Goal: Task Accomplishment & Management: Complete application form

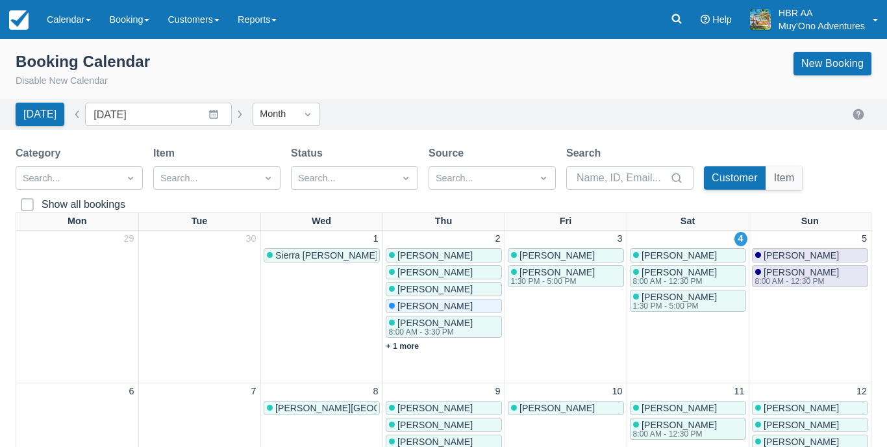
click at [823, 75] on div "New Booking" at bounding box center [832, 70] width 78 height 36
click at [827, 69] on link "New Booking" at bounding box center [832, 63] width 78 height 23
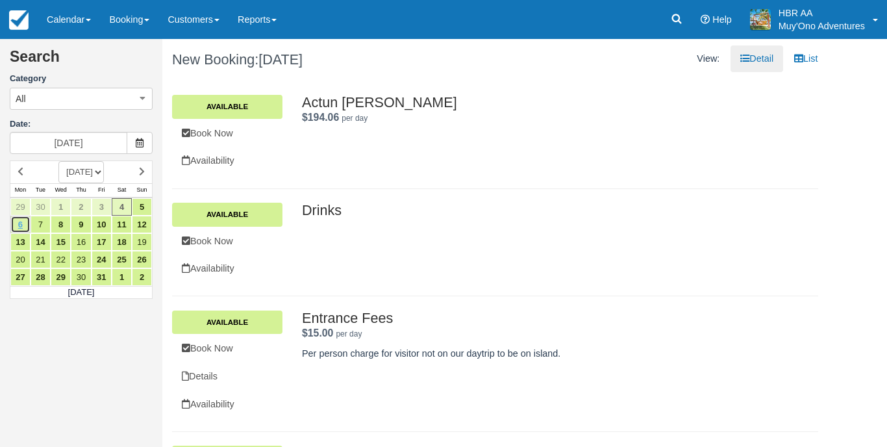
click at [21, 225] on link "6" at bounding box center [20, 224] width 20 height 18
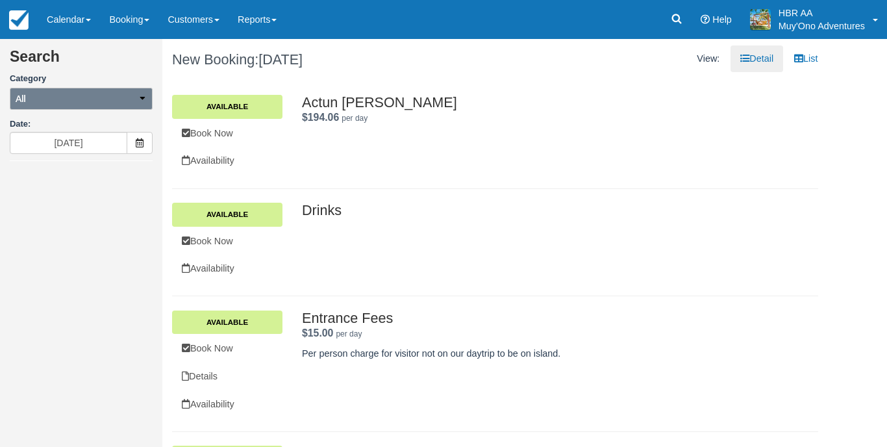
type input "10/06/25"
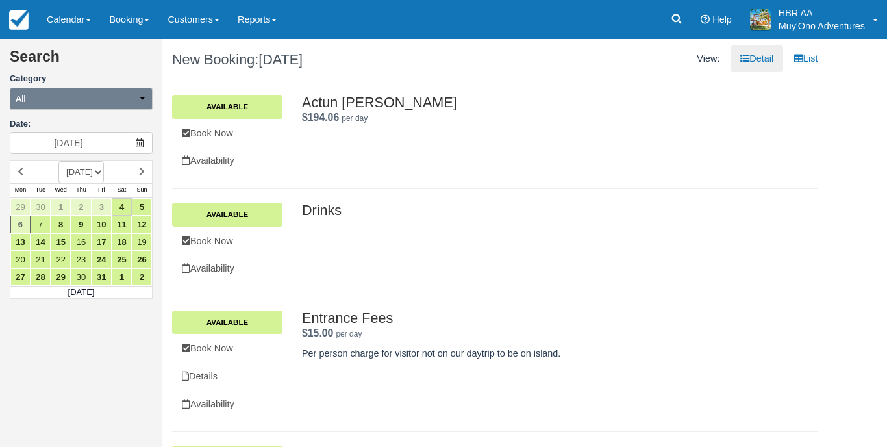
click at [127, 105] on button "All" at bounding box center [81, 99] width 143 height 22
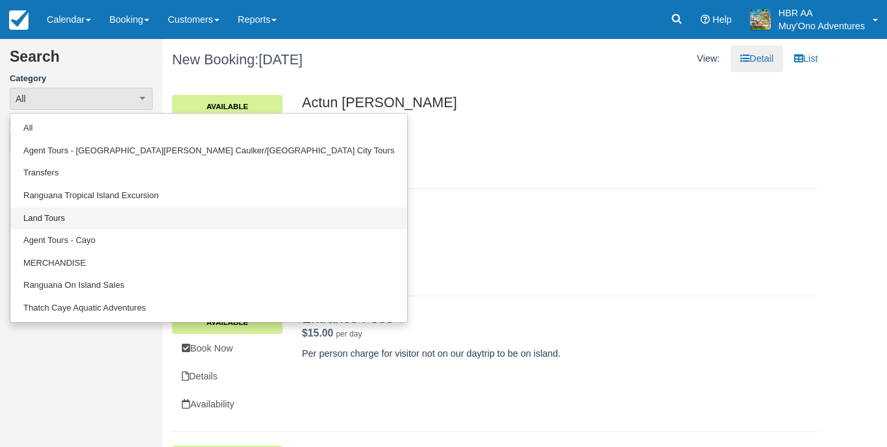
click at [99, 210] on link "Land Tours" at bounding box center [208, 218] width 397 height 23
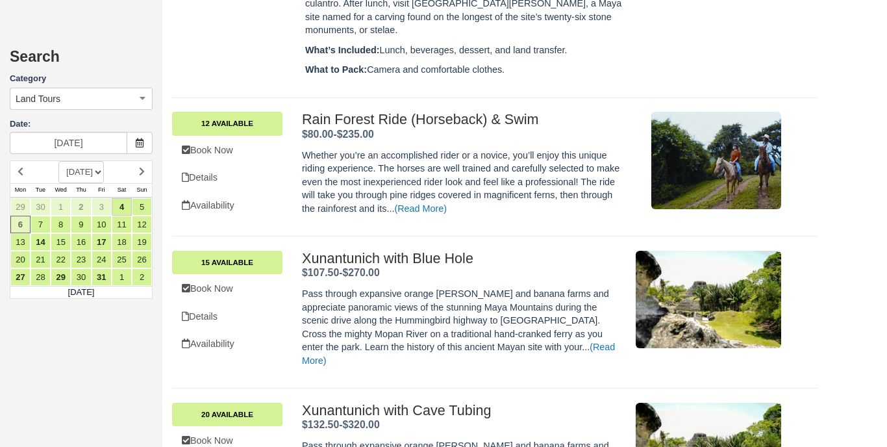
scroll to position [2927, 0]
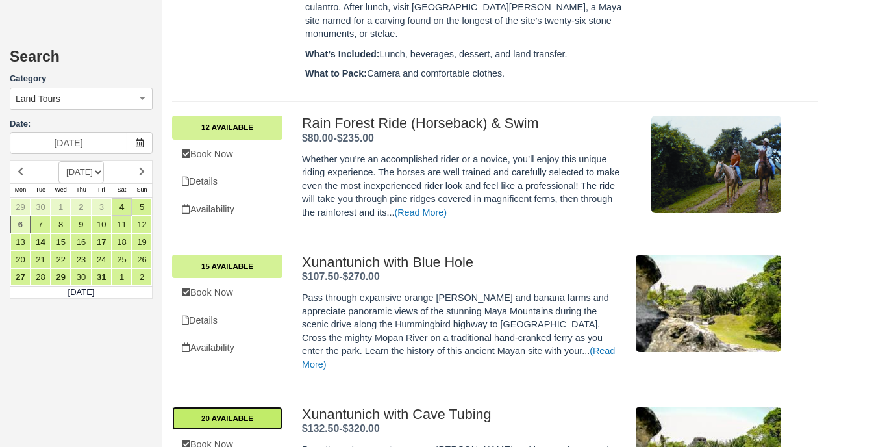
click at [234, 406] on link "20 Available" at bounding box center [227, 417] width 110 height 23
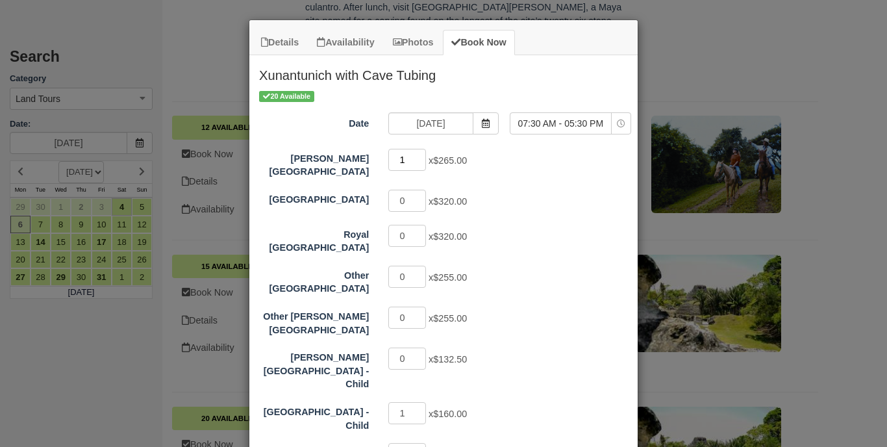
click at [422, 154] on input "1" at bounding box center [407, 160] width 38 height 22
type input "2"
click at [422, 154] on input "2" at bounding box center [407, 160] width 38 height 22
click at [532, 214] on div "Hopkins Bay Resort 2 x $265.00 Thatch Caye Resort 0 x $320.00 Royal Belize 0 x …" at bounding box center [443, 307] width 369 height 320
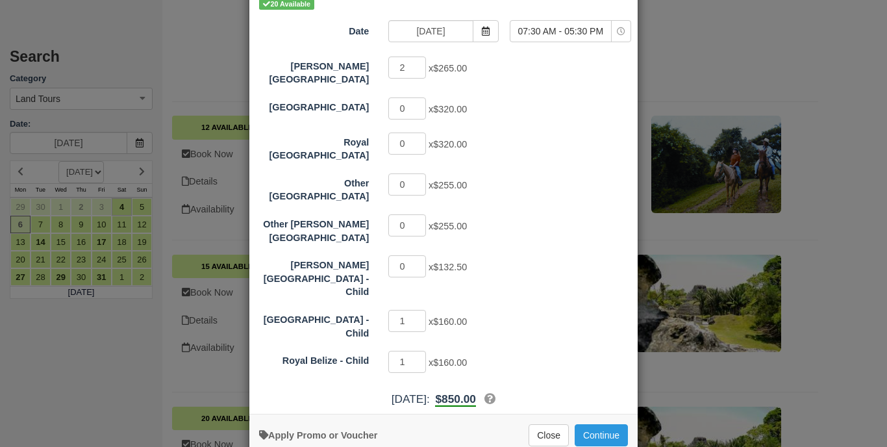
scroll to position [92, 0]
type input "0"
click at [422, 310] on input "0" at bounding box center [407, 321] width 38 height 22
type input "0"
click at [422, 351] on input "0" at bounding box center [407, 362] width 38 height 22
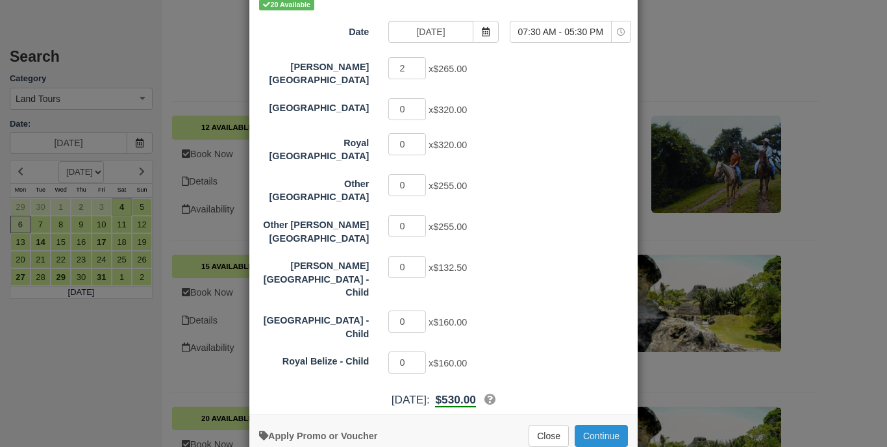
click at [602, 424] on button "Continue" at bounding box center [600, 435] width 53 height 22
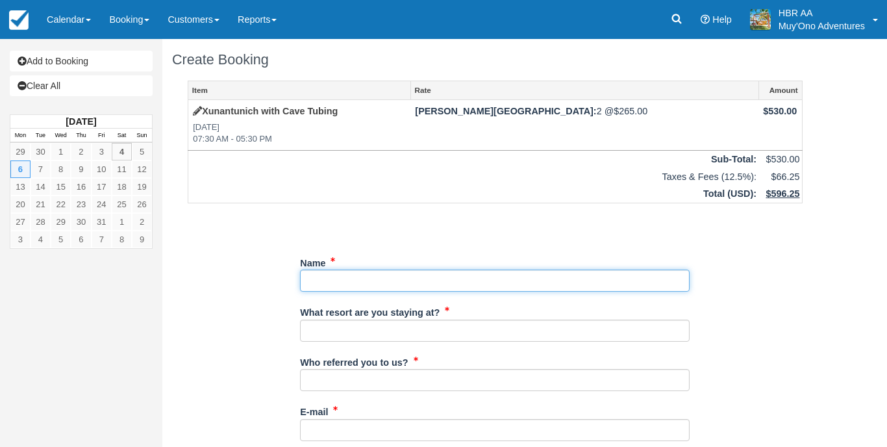
click at [589, 279] on input "Name" at bounding box center [494, 280] width 389 height 22
type input "Christopher Mcnulty"
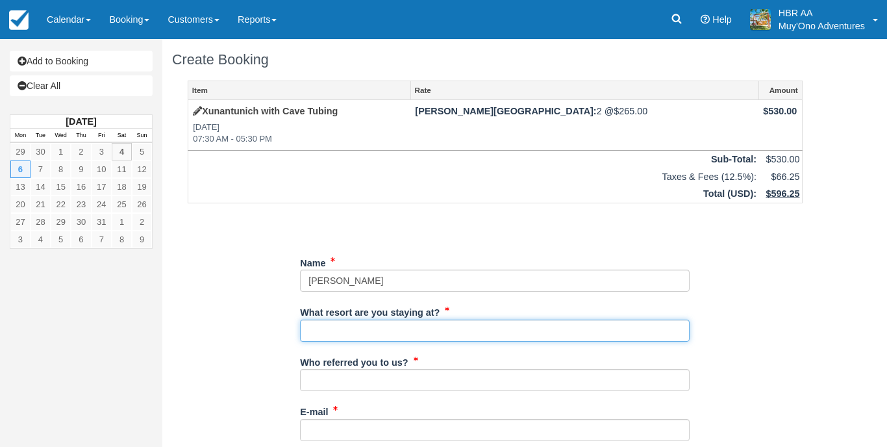
click at [374, 319] on input "What resort are you staying at?" at bounding box center [494, 330] width 389 height 22
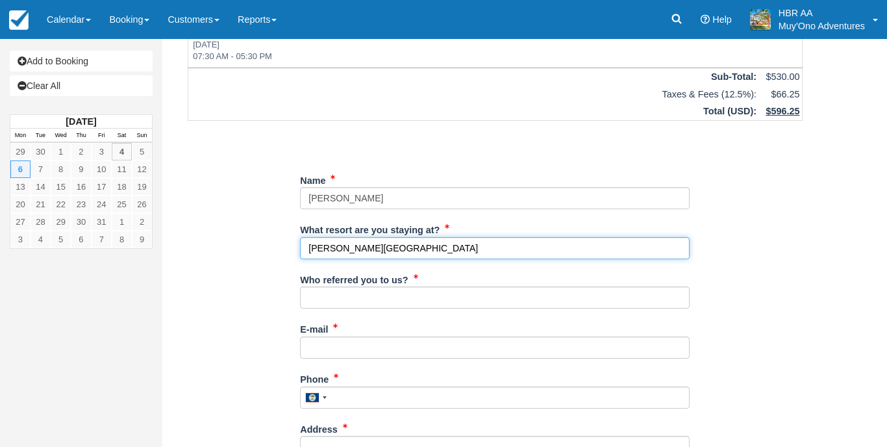
scroll to position [92, 0]
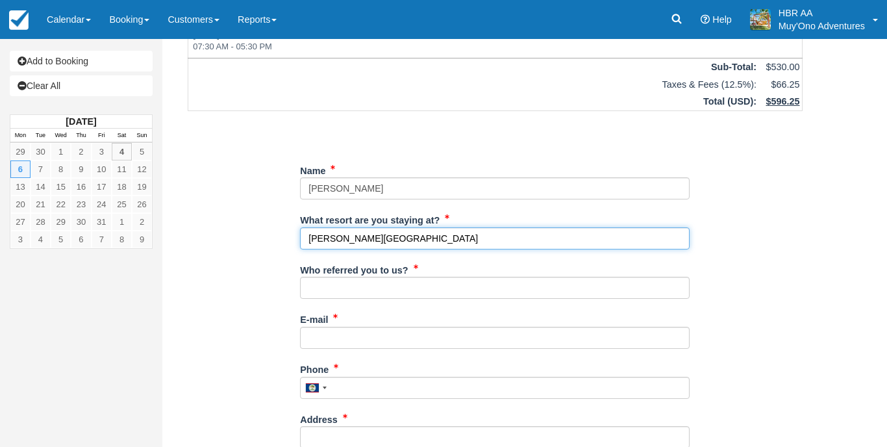
type input "[PERSON_NAME][GEOGRAPHIC_DATA]"
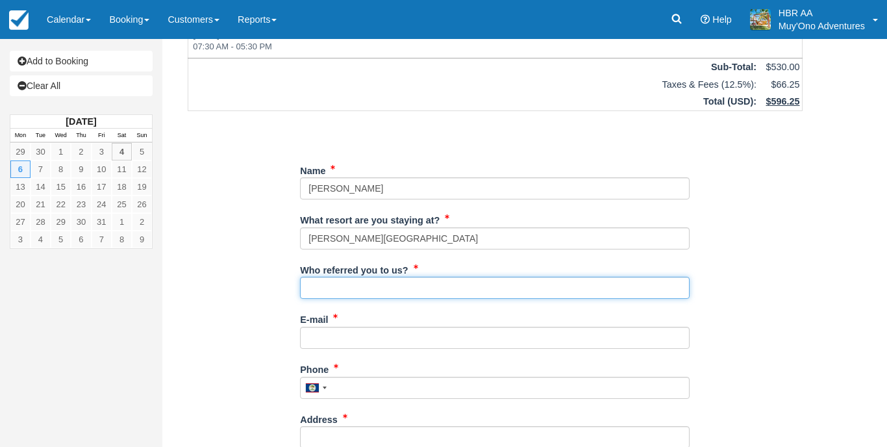
click at [408, 290] on input "Who referred you to us?" at bounding box center [494, 288] width 389 height 22
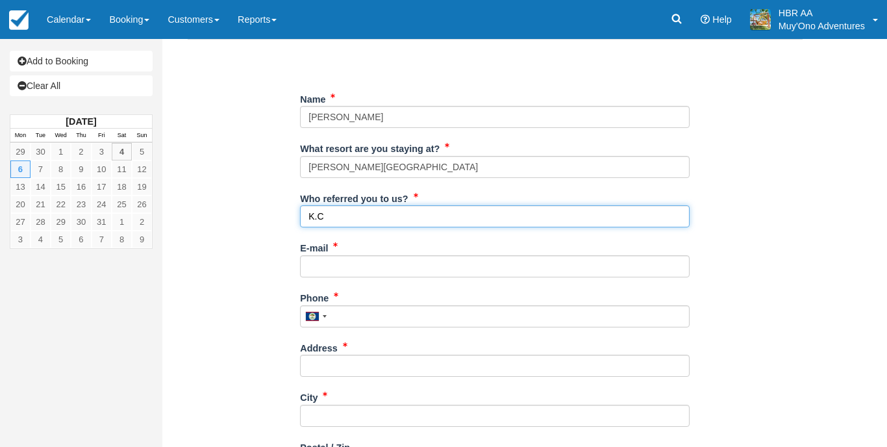
scroll to position [164, 0]
type input "K.C"
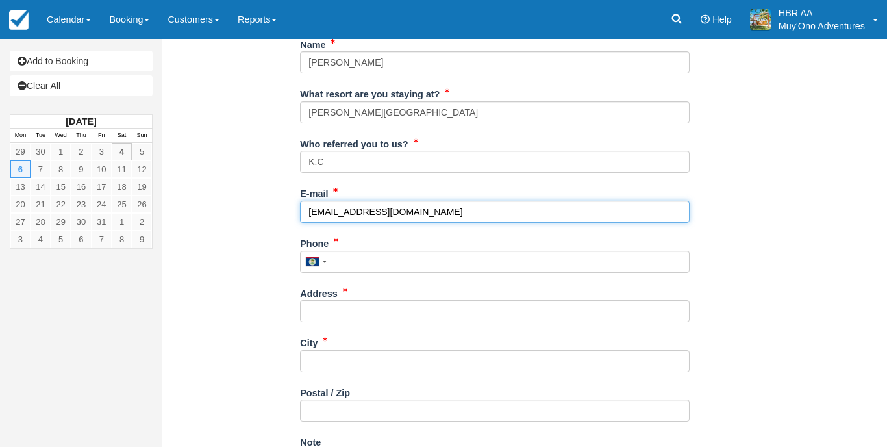
scroll to position [217, 0]
type input "[EMAIL_ADDRESS][DOMAIN_NAME]"
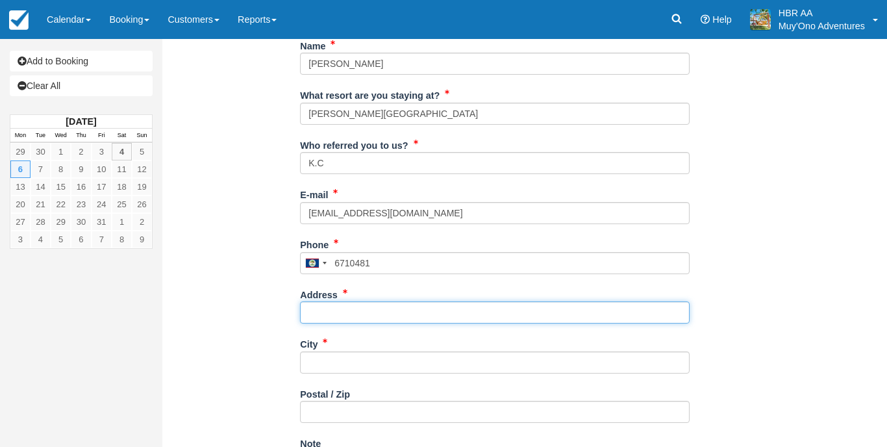
type input "671-0481"
type input "[PERSON_NAME]"
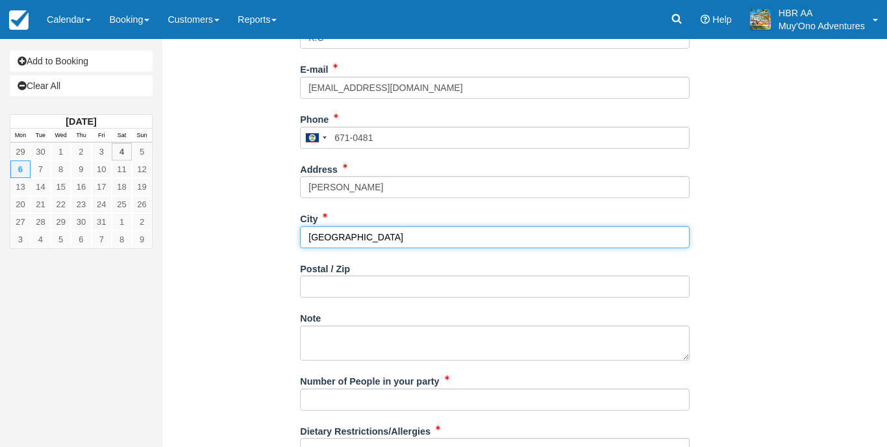
scroll to position [362, 0]
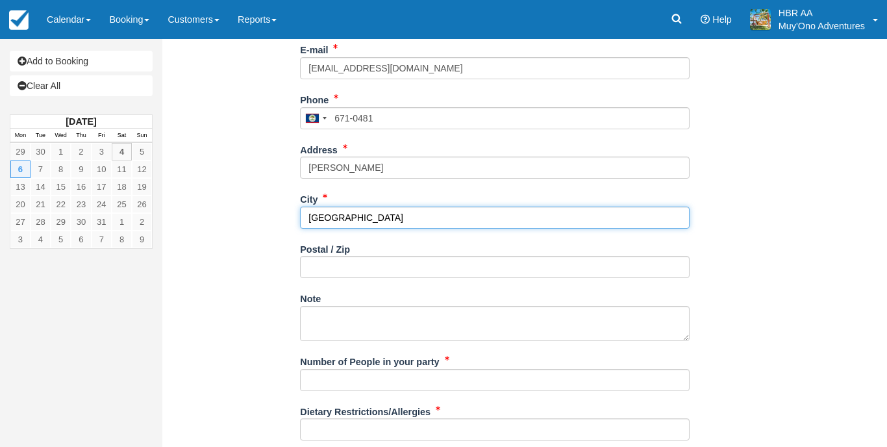
type input "[GEOGRAPHIC_DATA]"
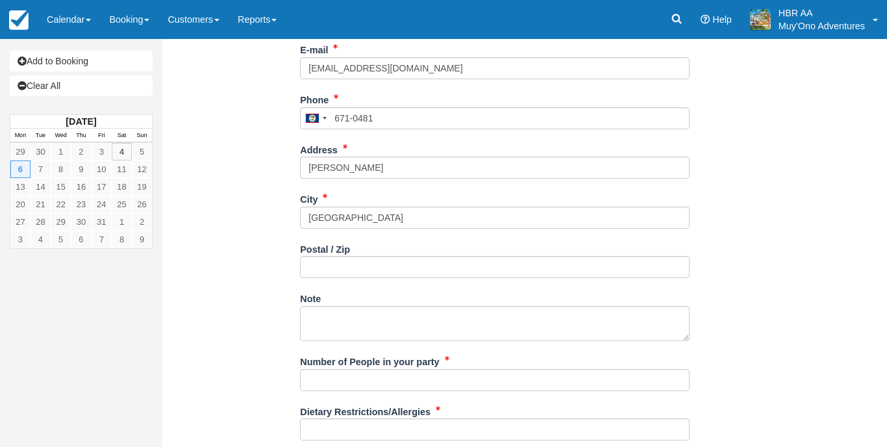
click at [403, 385] on div "Number of People in your party" at bounding box center [494, 376] width 389 height 50
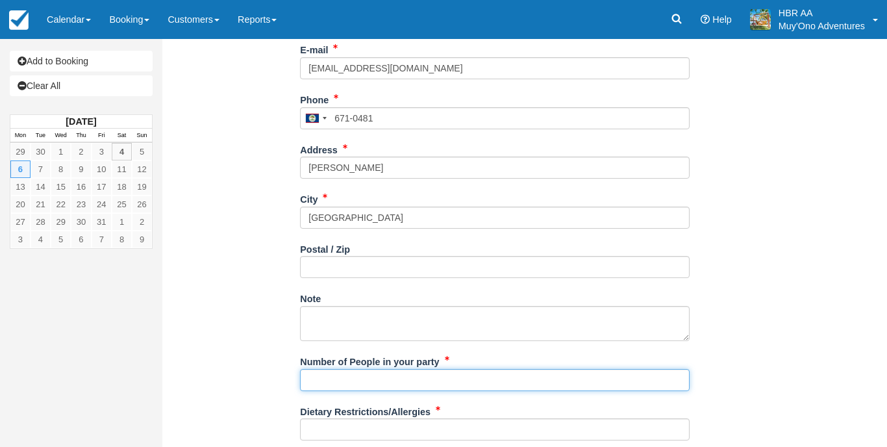
click at [408, 376] on input "Number of People in your party" at bounding box center [494, 380] width 389 height 22
type input "2px"
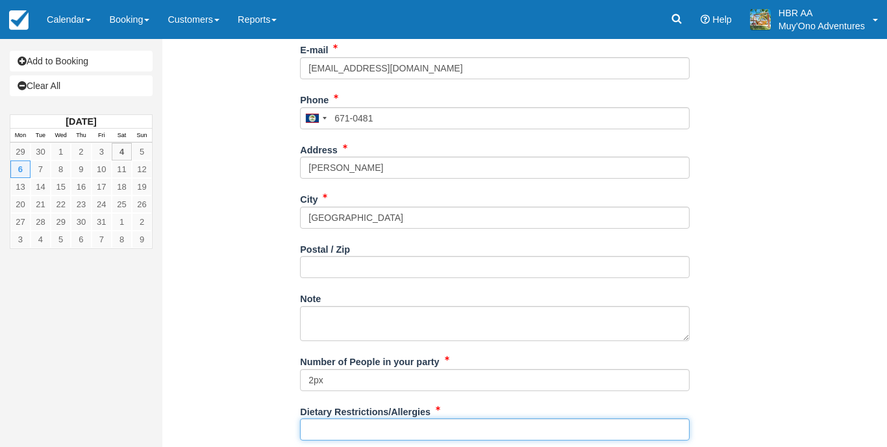
click at [404, 426] on input "Dietary Restrictions/Allergies" at bounding box center [494, 429] width 389 height 22
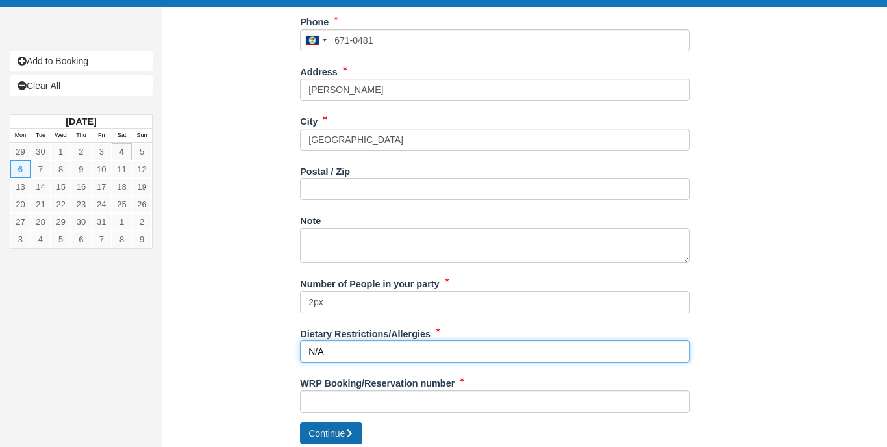
scroll to position [439, 0]
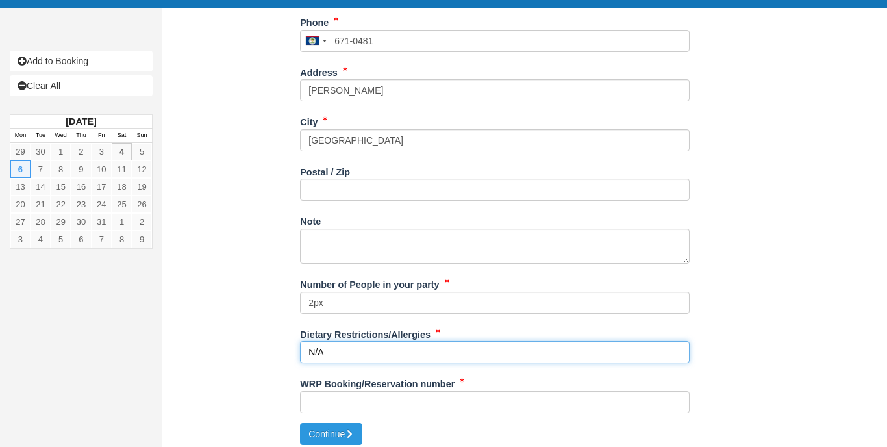
type input "N/A"
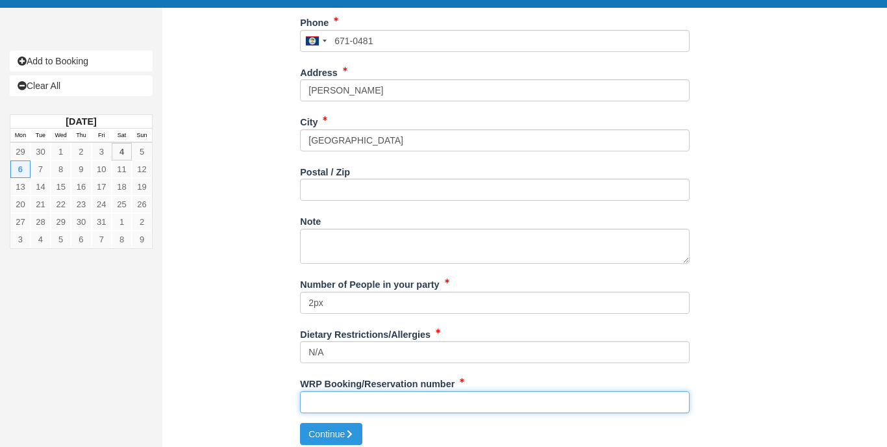
click at [371, 398] on input "WRP Booking/Reservation number" at bounding box center [494, 402] width 389 height 22
paste input "885844414"
type input "885844414"
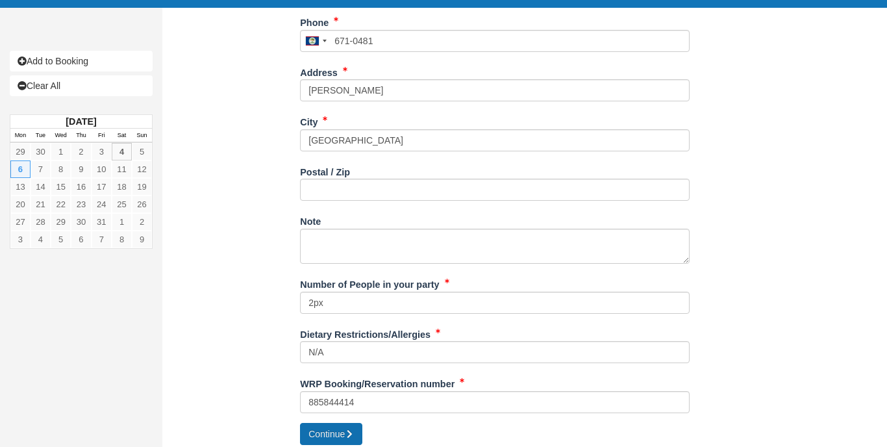
click at [348, 429] on icon "submit" at bounding box center [349, 433] width 9 height 9
type input "[PHONE_NUMBER]"
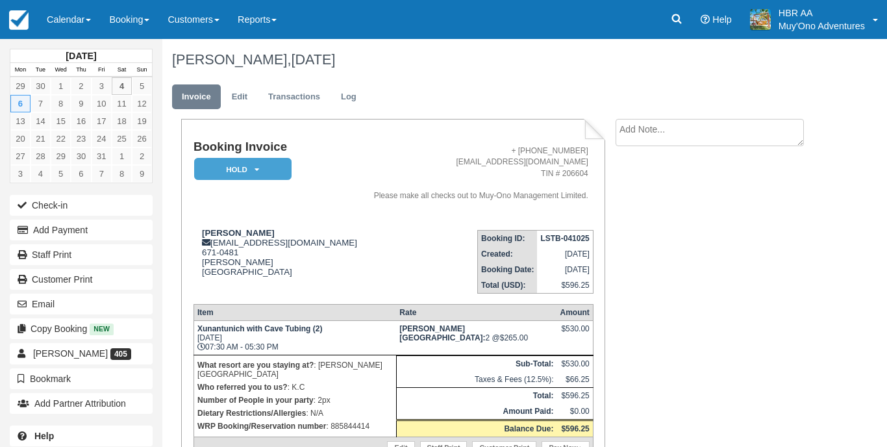
click at [260, 176] on em "HOLD" at bounding box center [242, 169] width 97 height 23
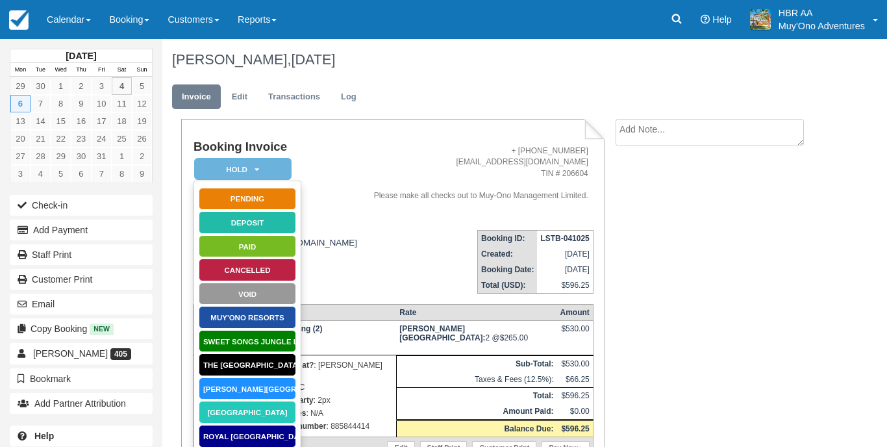
click at [248, 393] on link "Hopkins Bay Resort" at bounding box center [247, 388] width 97 height 23
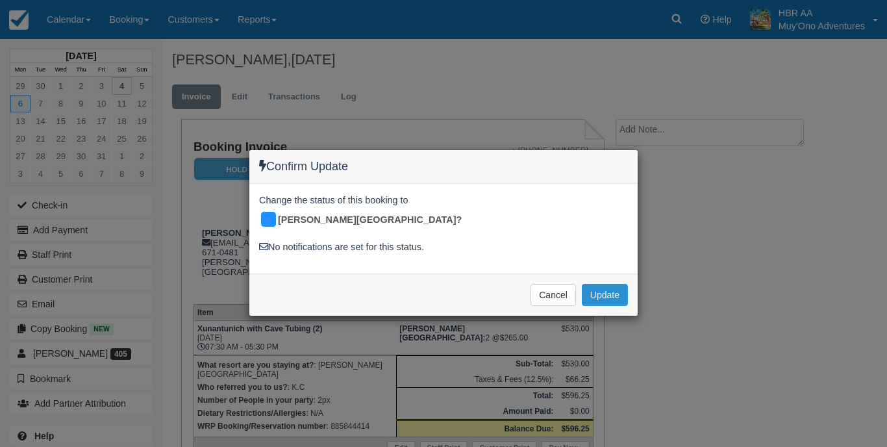
click at [615, 284] on button "Update" at bounding box center [605, 295] width 46 height 22
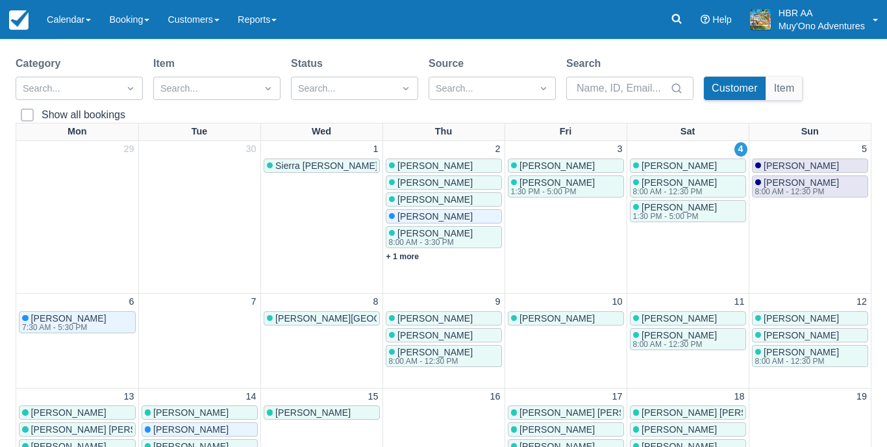
scroll to position [93, 0]
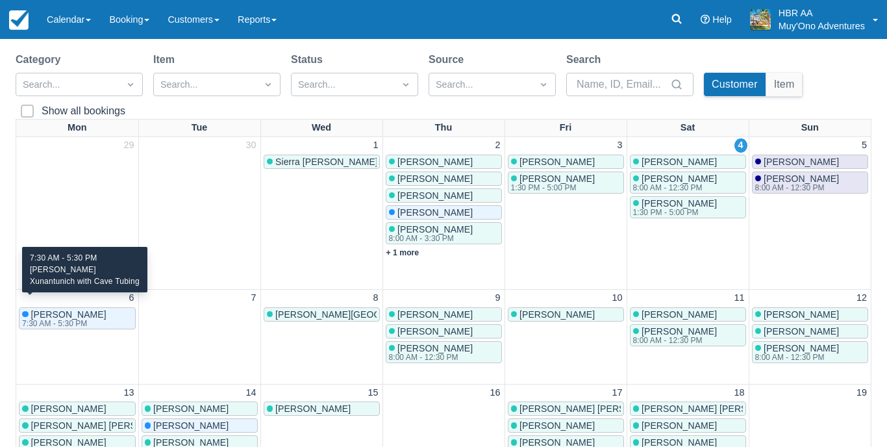
click at [106, 309] on span "Christopher Mcnulty" at bounding box center [68, 314] width 75 height 10
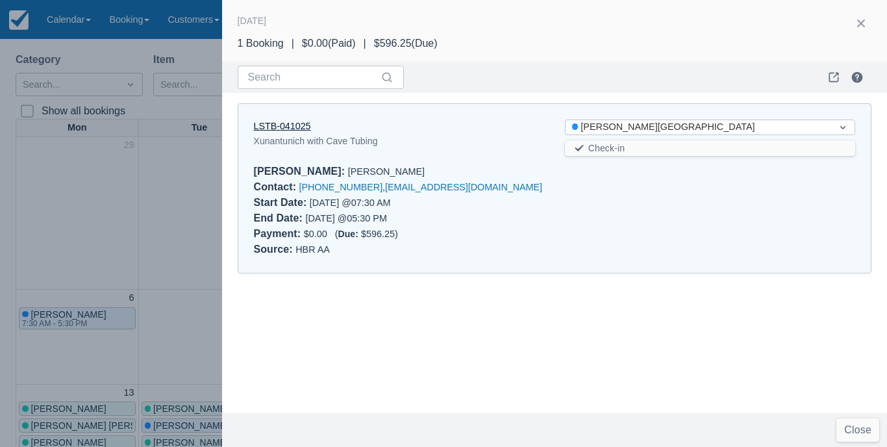
click at [285, 122] on link "LSTB-041025" at bounding box center [282, 126] width 57 height 10
click at [859, 26] on button "button" at bounding box center [860, 23] width 21 height 21
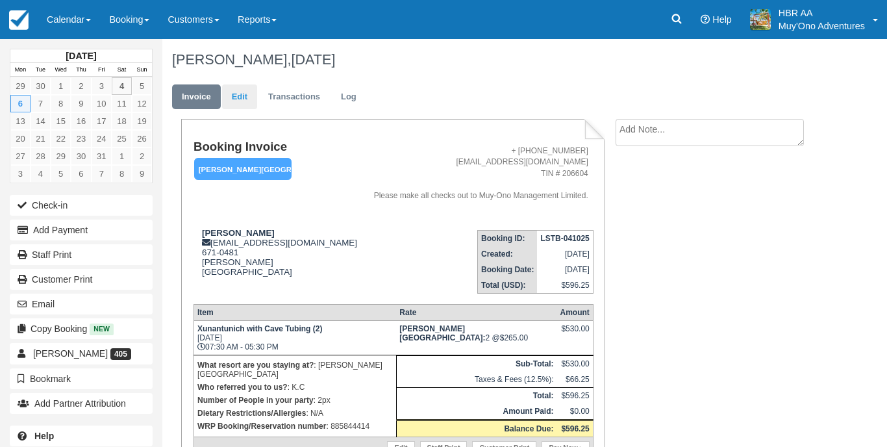
click at [250, 90] on link "Edit" at bounding box center [239, 96] width 35 height 25
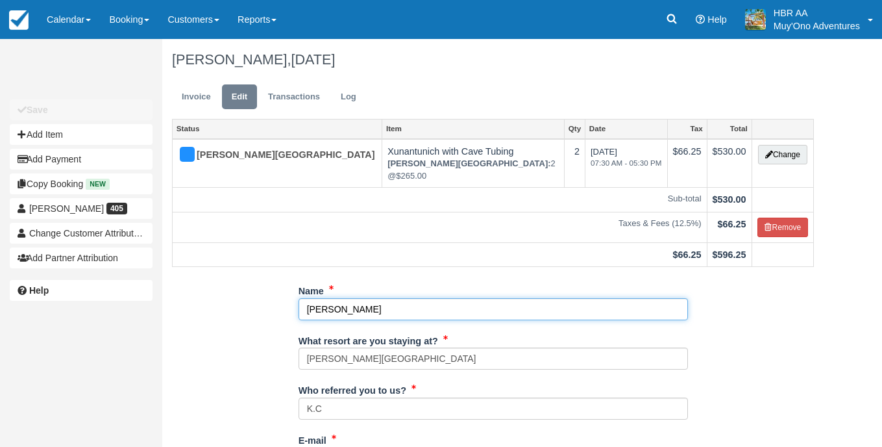
click at [371, 298] on input "[PERSON_NAME]" at bounding box center [493, 309] width 389 height 22
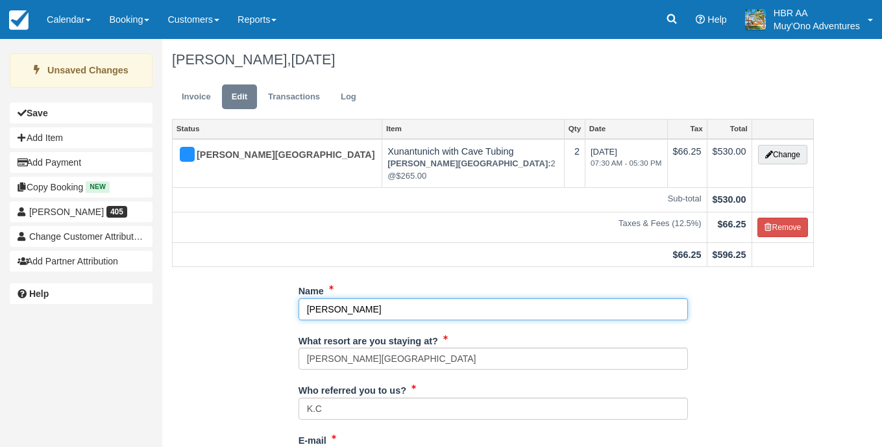
type input "[PERSON_NAME]"
type input "[PHONE_NUMBER]"
